Goal: Task Accomplishment & Management: Complete application form

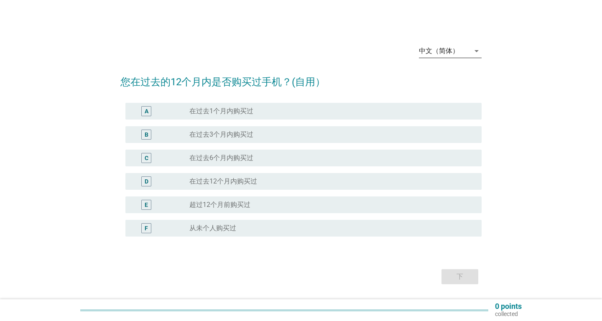
click at [477, 50] on icon "arrow_drop_down" at bounding box center [477, 51] width 10 height 10
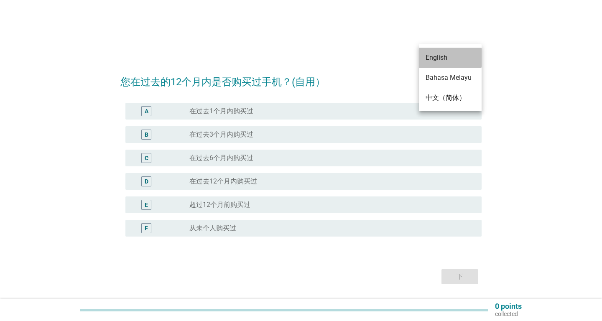
click at [453, 58] on div "English" at bounding box center [450, 58] width 49 height 10
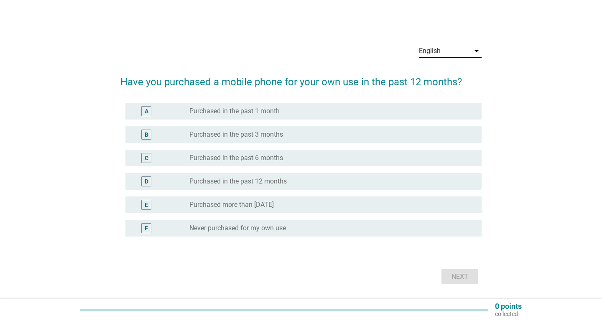
click at [146, 203] on div "E" at bounding box center [146, 205] width 3 height 9
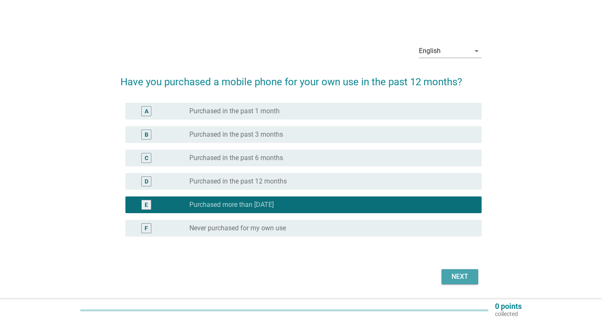
click at [454, 278] on div "Next" at bounding box center [459, 277] width 23 height 10
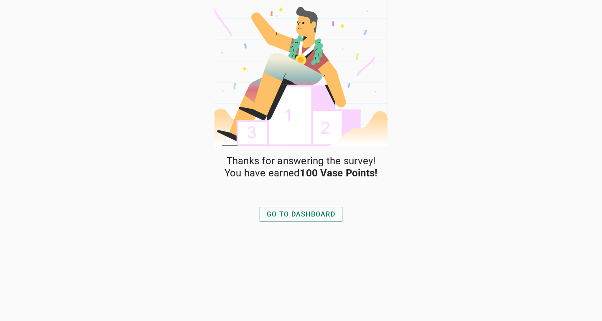
click at [301, 218] on div "GO TO DASHBOARD" at bounding box center [301, 215] width 69 height 10
